Goal: Transaction & Acquisition: Obtain resource

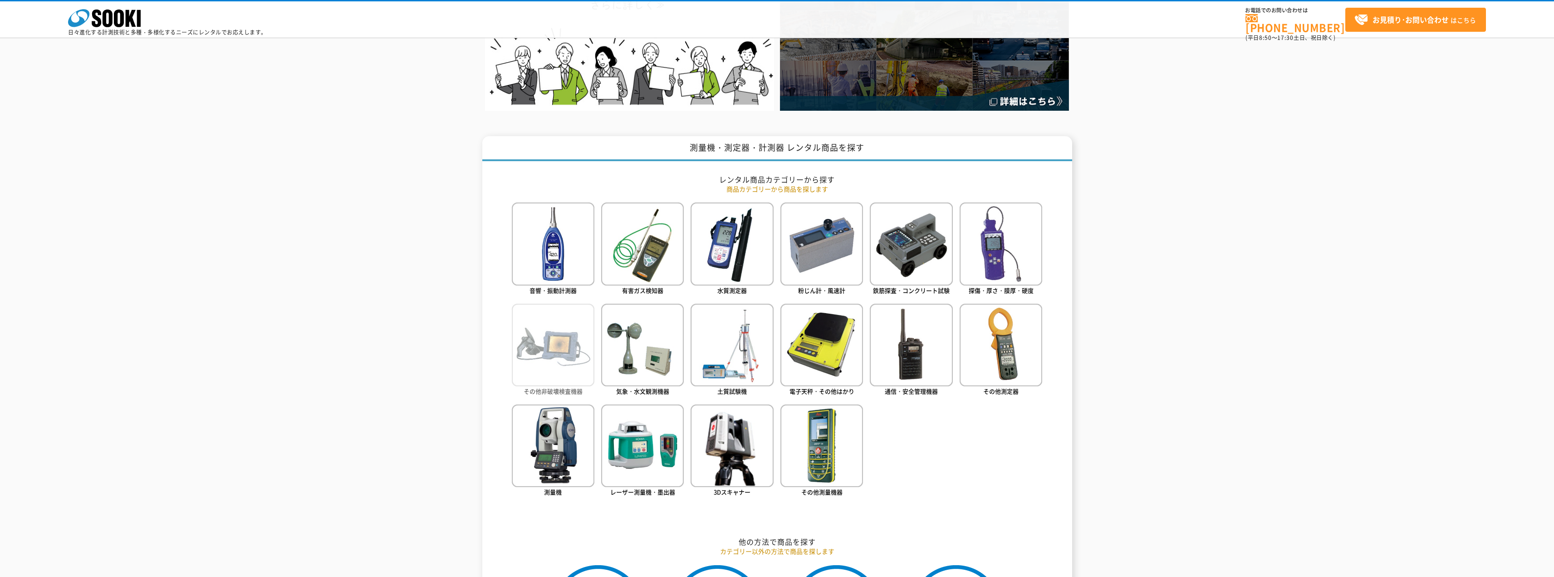
scroll to position [272, 0]
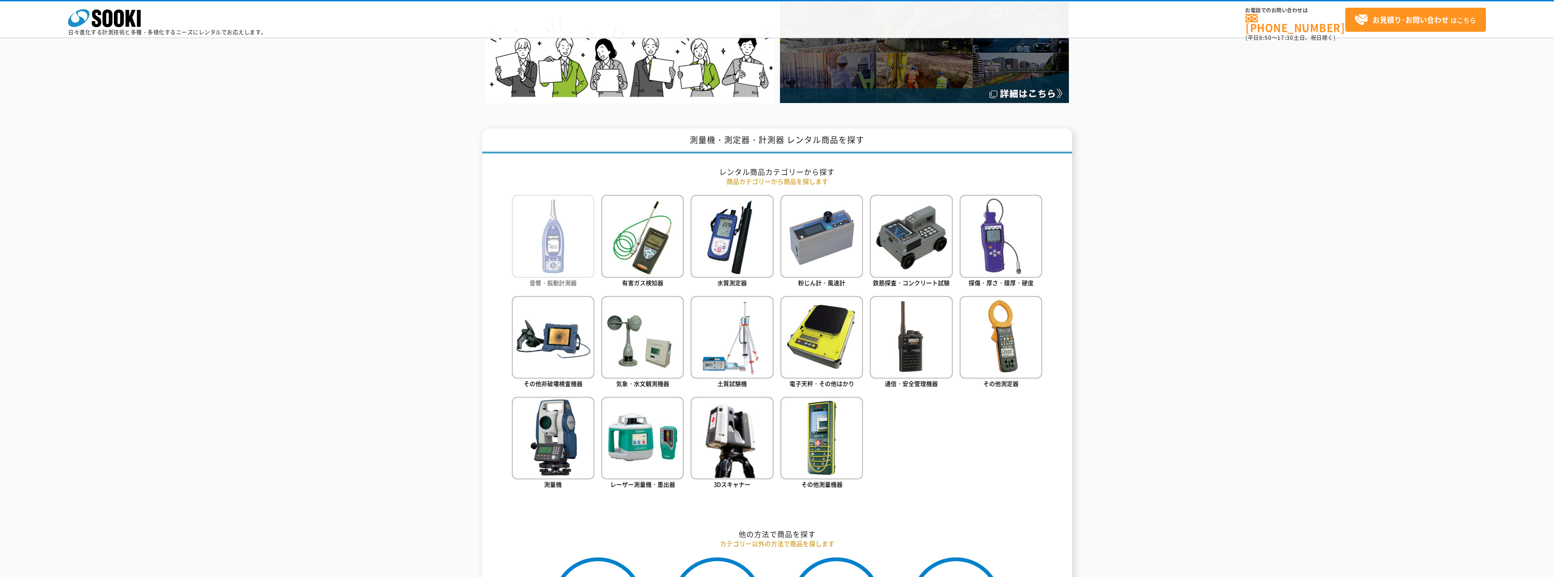
click at [581, 248] on img at bounding box center [553, 236] width 83 height 83
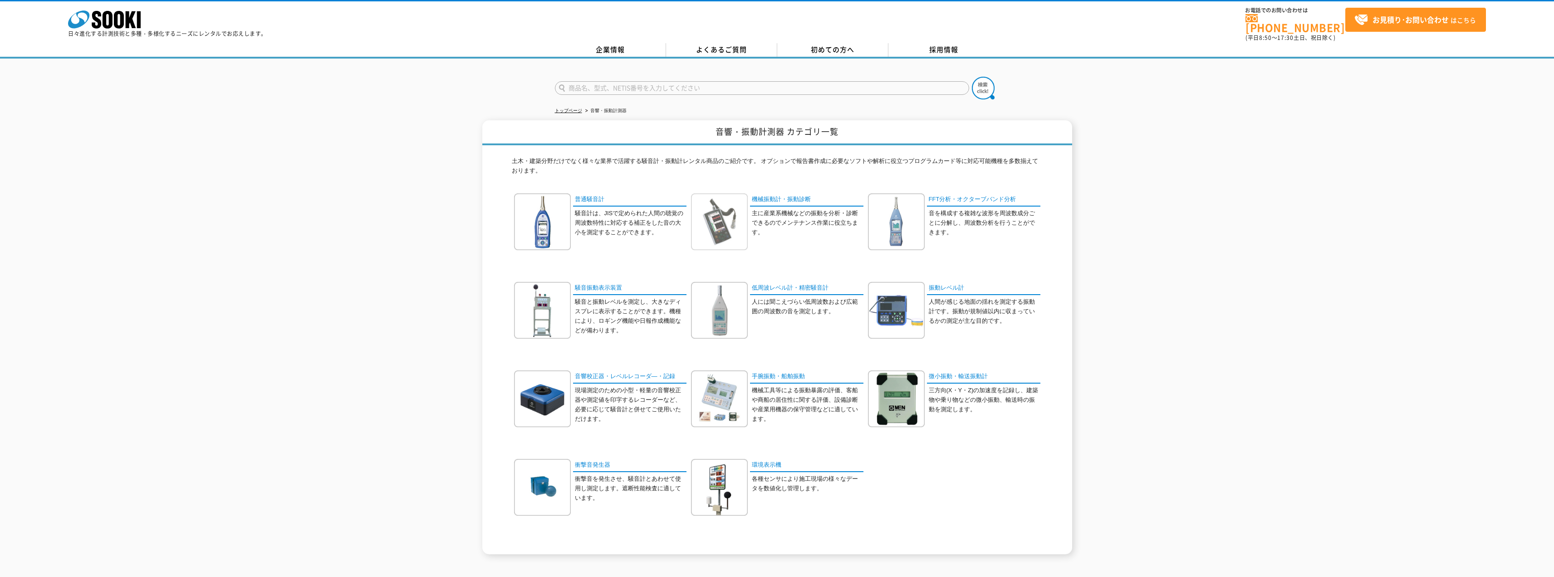
click at [722, 202] on img at bounding box center [719, 221] width 57 height 57
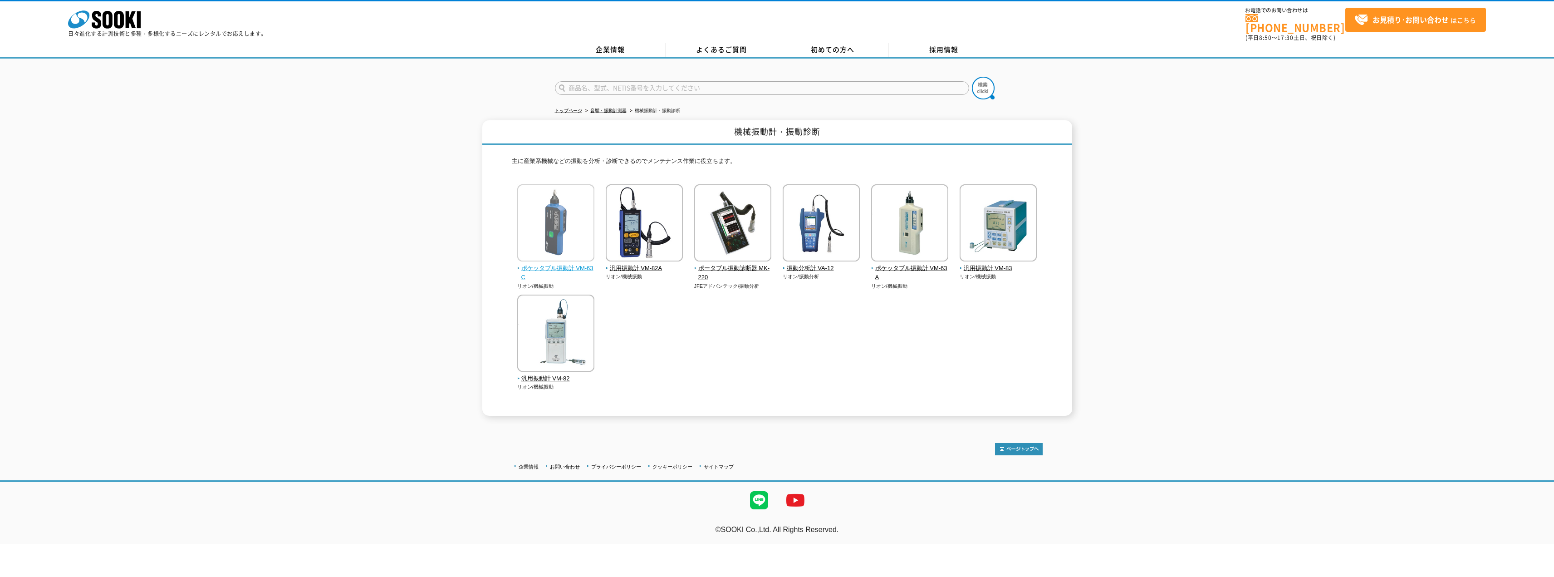
click at [571, 250] on img at bounding box center [555, 223] width 77 height 79
